Goal: Information Seeking & Learning: Compare options

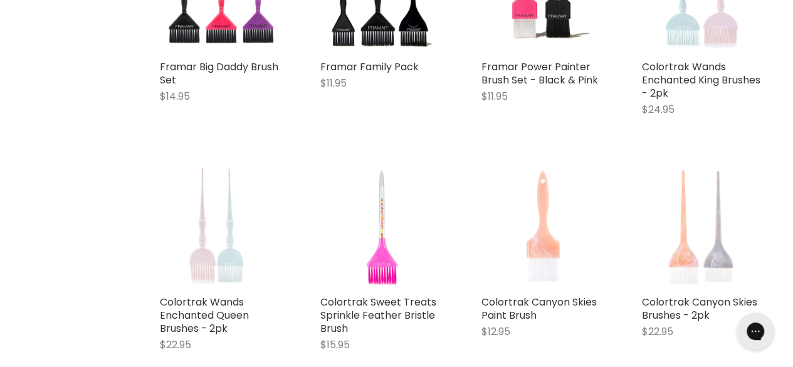
scroll to position [1985, 0]
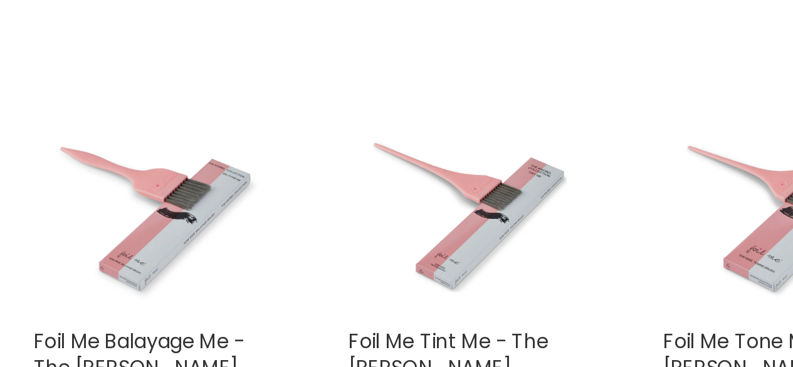
scroll to position [4022, 0]
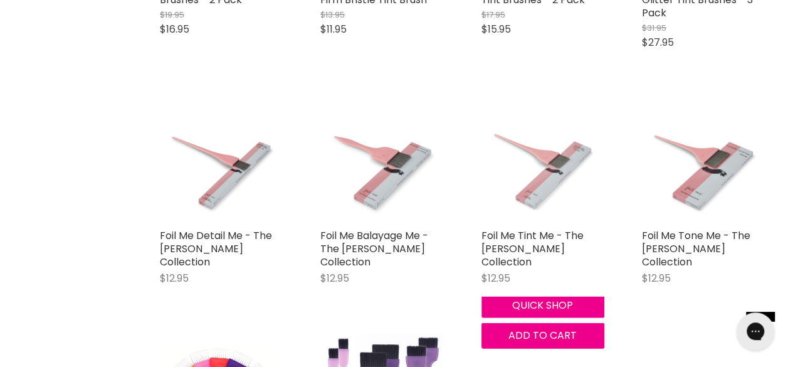
drag, startPoint x: 482, startPoint y: 73, endPoint x: 527, endPoint y: 183, distance: 118.6
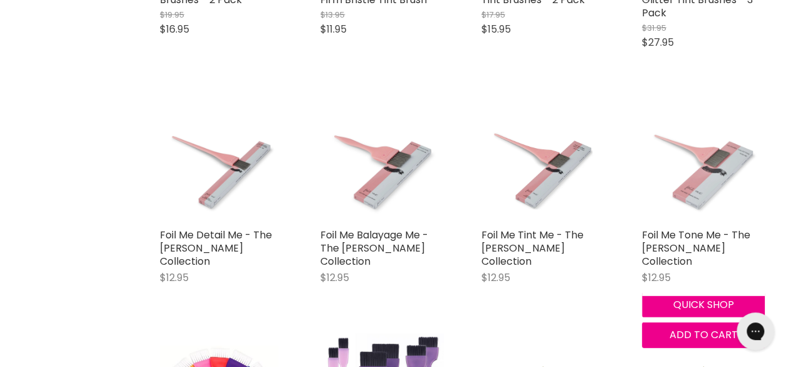
click at [707, 147] on img "Main content" at bounding box center [703, 160] width 123 height 123
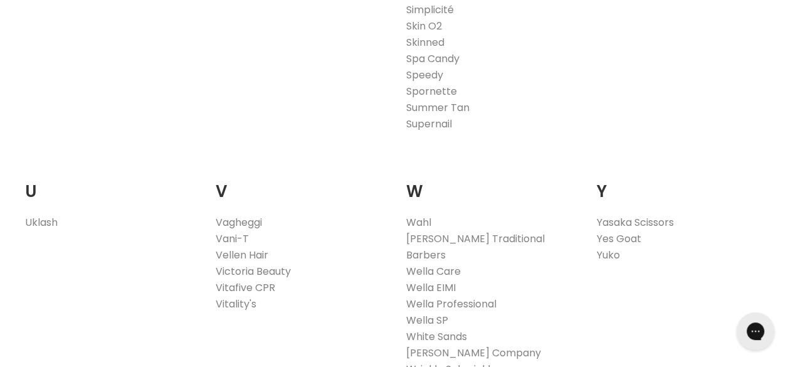
scroll to position [2436, 0]
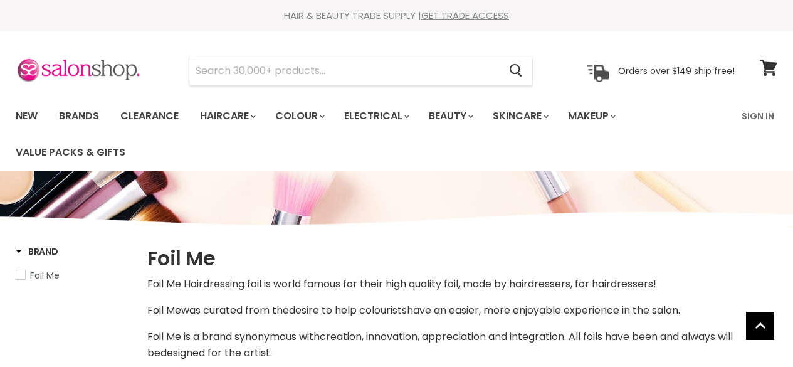
select select "manual"
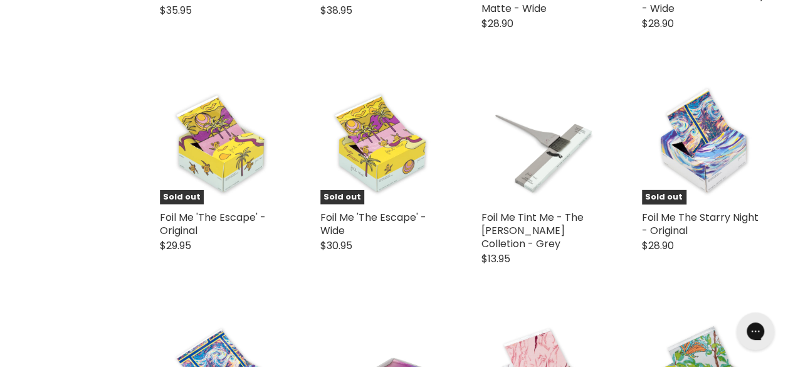
scroll to position [1767, 0]
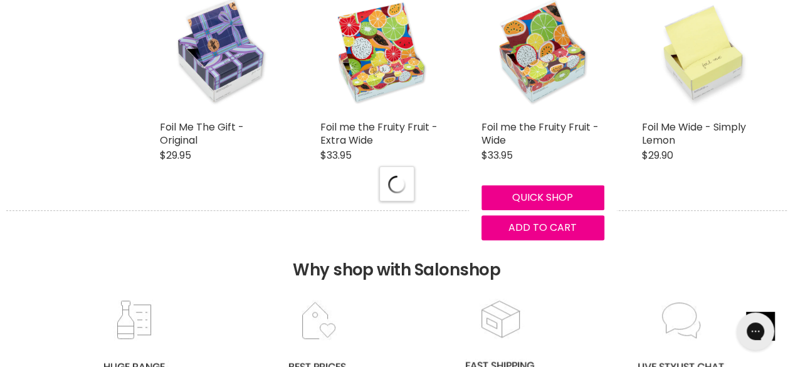
select select "manual"
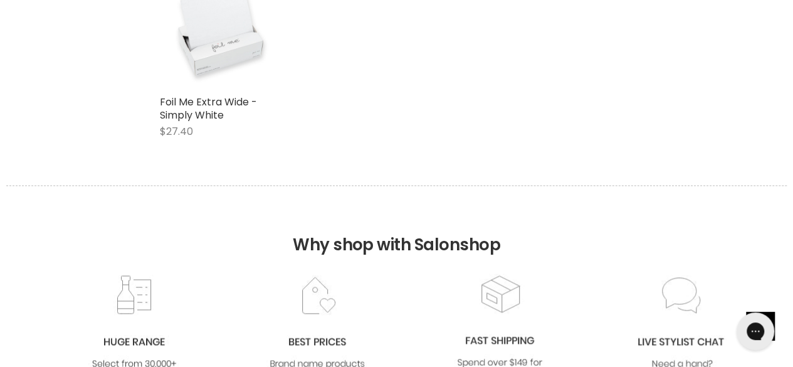
scroll to position [3236, 0]
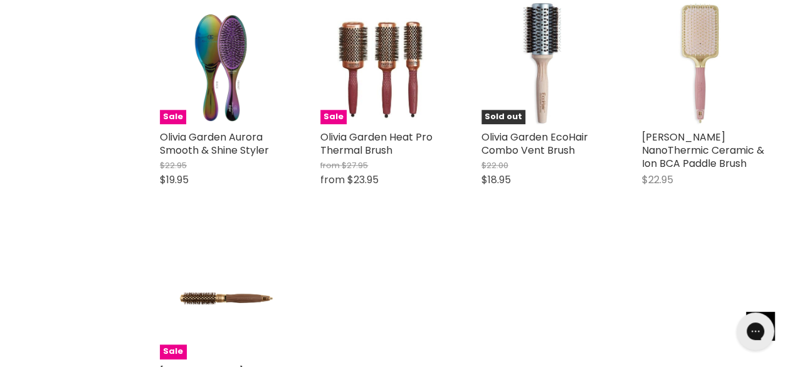
scroll to position [599, 0]
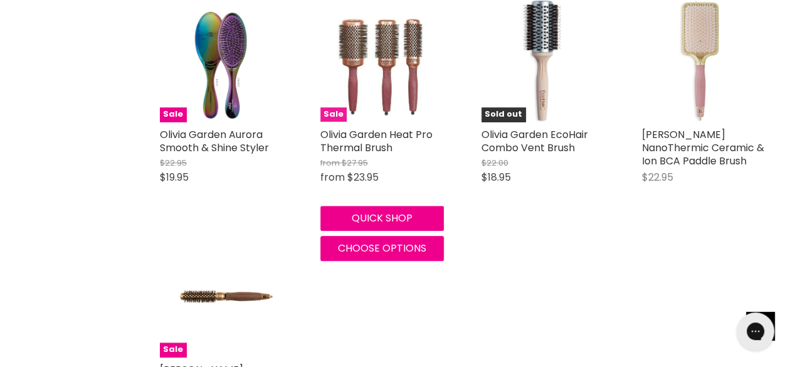
click at [381, 121] on img "Main content" at bounding box center [382, 59] width 98 height 123
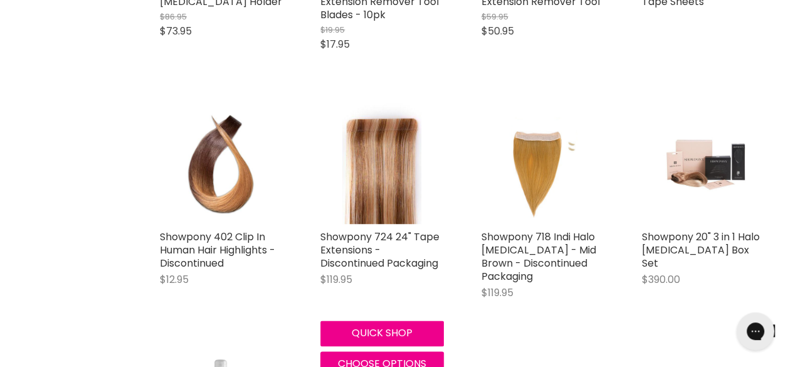
scroll to position [621, 0]
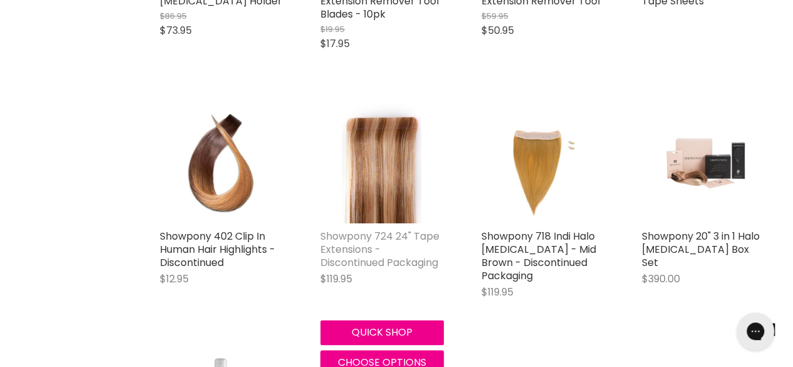
drag, startPoint x: 0, startPoint y: 0, endPoint x: 364, endPoint y: 219, distance: 424.9
click at [364, 229] on link "Showpony 724 24" Tape Extensions - Discontinued Packaging" at bounding box center [379, 249] width 119 height 41
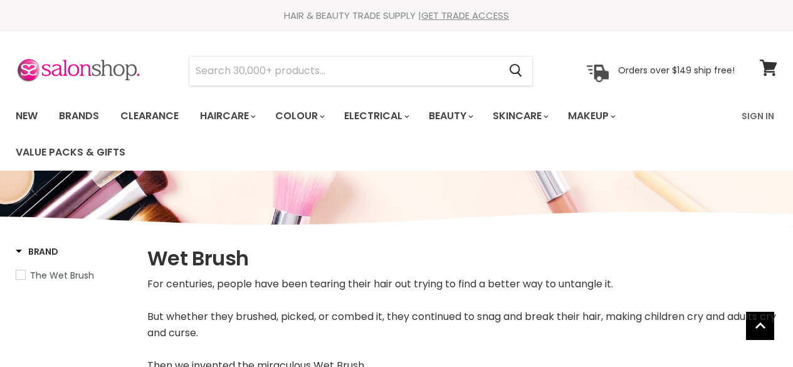
select select "manual"
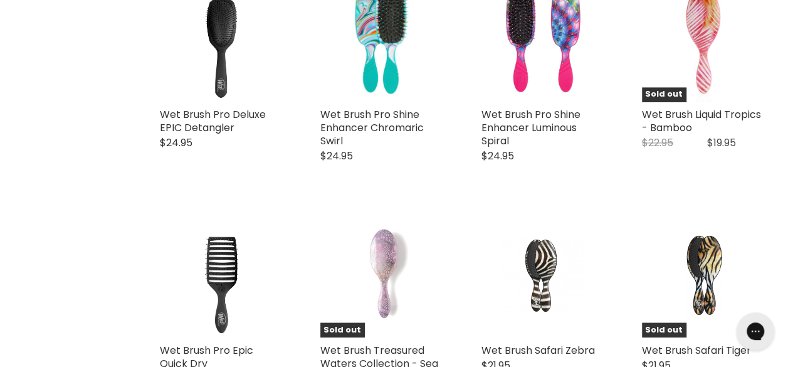
scroll to position [875, 0]
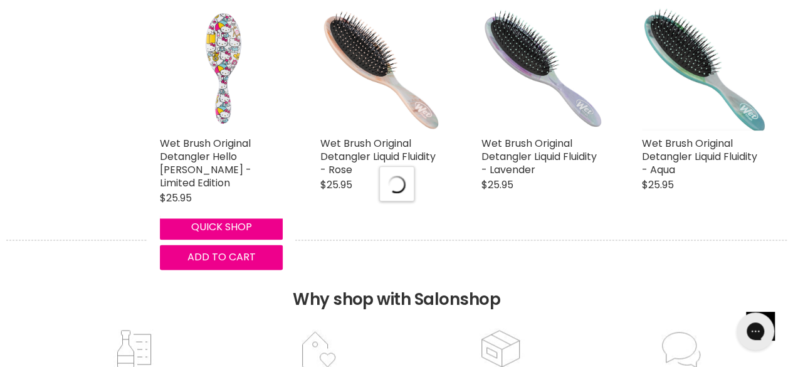
select select "manual"
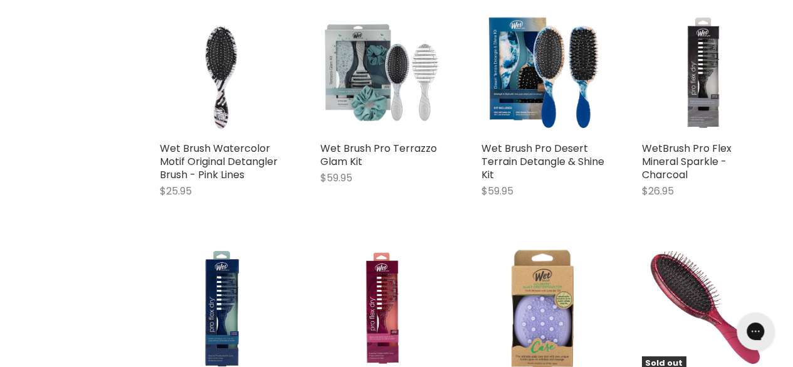
scroll to position [4152, 0]
